Goal: Navigation & Orientation: Find specific page/section

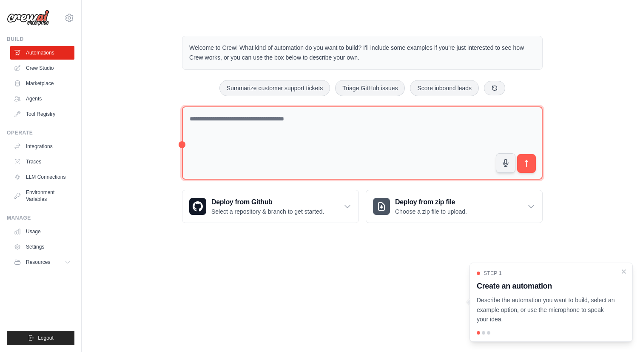
click at [273, 159] on textarea at bounding box center [362, 143] width 361 height 74
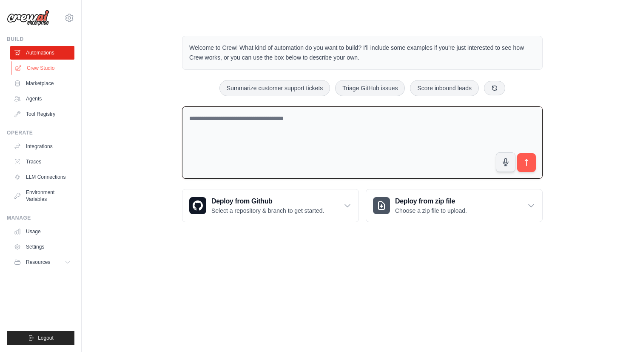
click at [51, 68] on link "Crew Studio" at bounding box center [43, 68] width 64 height 14
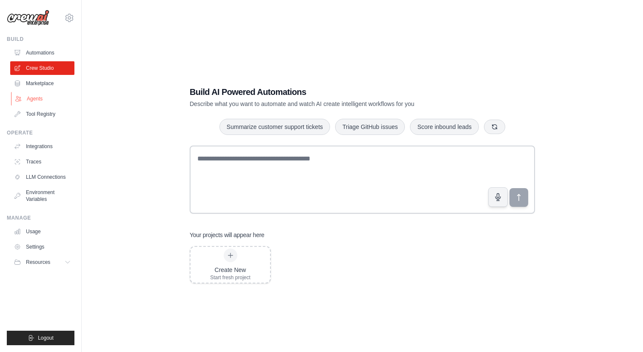
click at [41, 100] on link "Agents" at bounding box center [43, 99] width 64 height 14
click at [45, 90] on link "Marketplace" at bounding box center [43, 84] width 64 height 14
